Goal: Check status

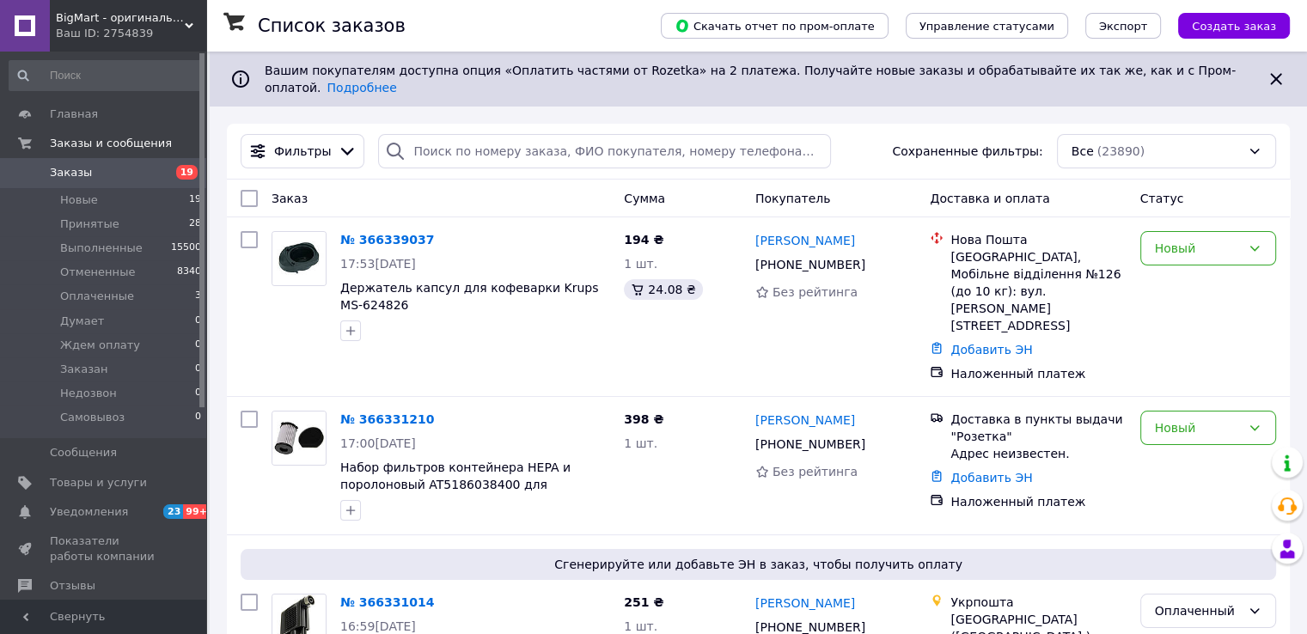
click at [453, 124] on div "Фильтры Сохраненные фильтры: Все (23890)" at bounding box center [758, 152] width 1063 height 56
click at [461, 134] on input "search" at bounding box center [604, 151] width 453 height 34
paste input "366308006"
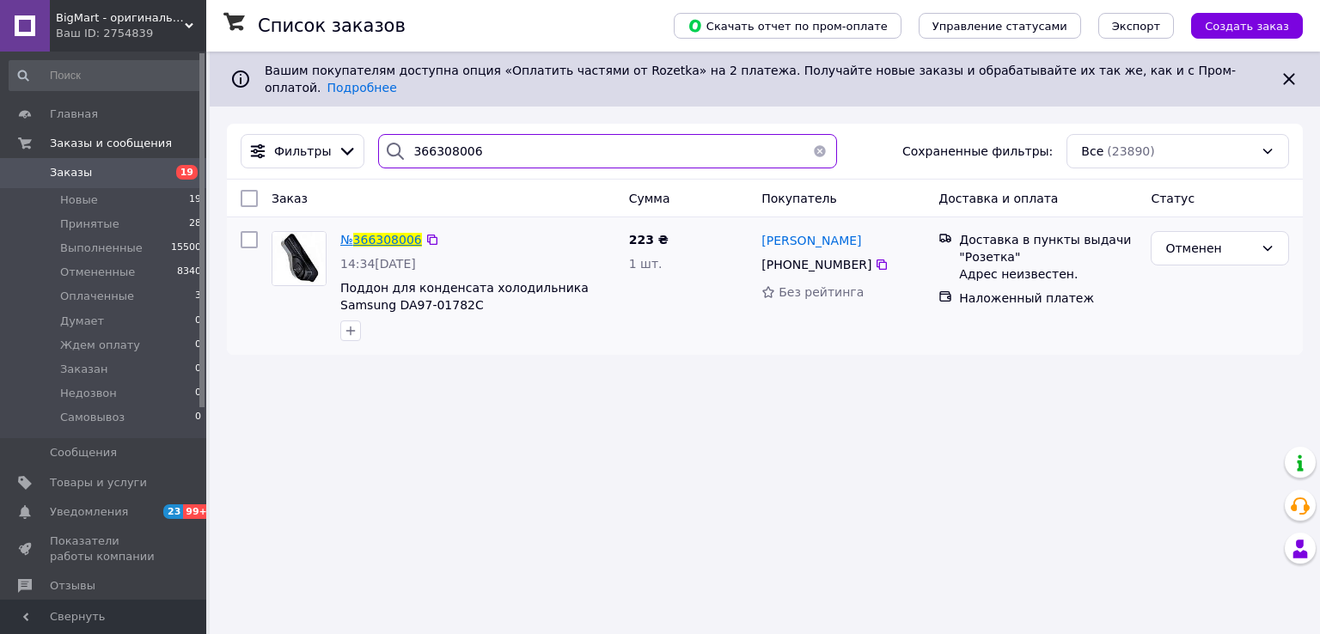
type input "366308006"
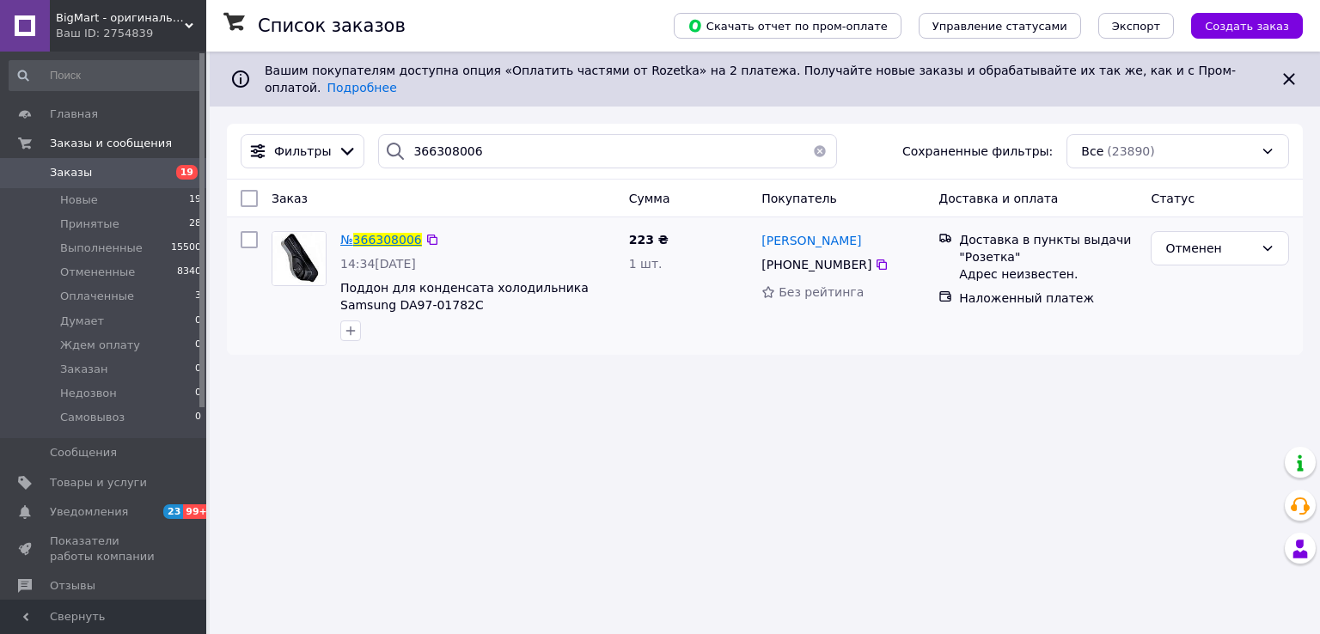
click at [371, 233] on span "366308006" at bounding box center [387, 240] width 69 height 14
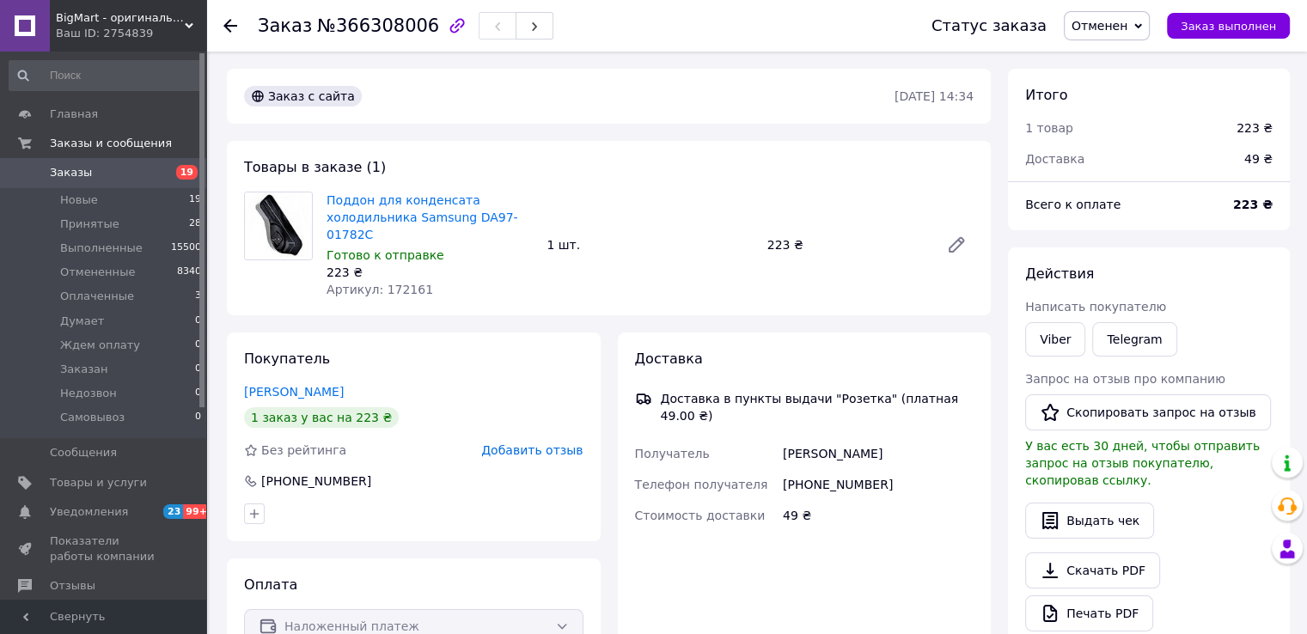
click at [84, 175] on span "Заказы" at bounding box center [71, 172] width 42 height 15
